Goal: Find specific page/section: Find specific page/section

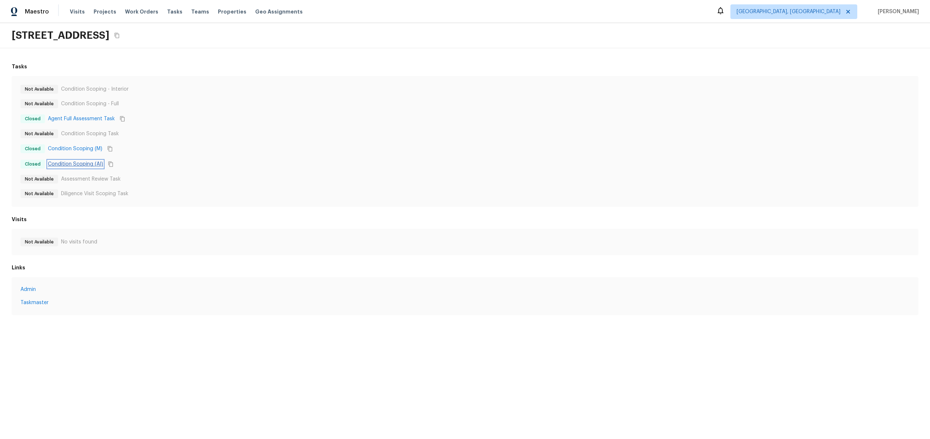
click at [82, 164] on link "Condition Scoping (AI)" at bounding box center [75, 163] width 55 height 7
click at [72, 157] on div "Not Available Condition Scoping - Interior Not Available Condition Scoping - Fu…" at bounding box center [464, 141] width 889 height 113
click at [68, 165] on link "Condition Scoping (AI)" at bounding box center [71, 163] width 55 height 7
